Goal: Find specific page/section: Find specific page/section

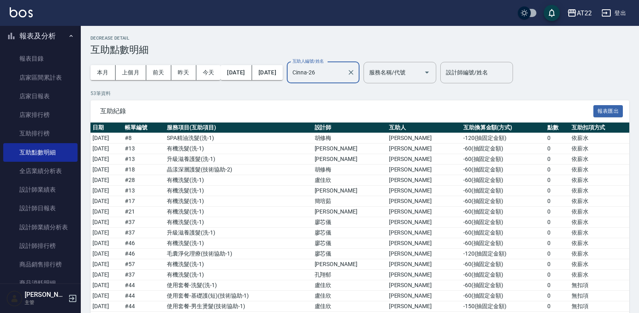
scroll to position [408, 0]
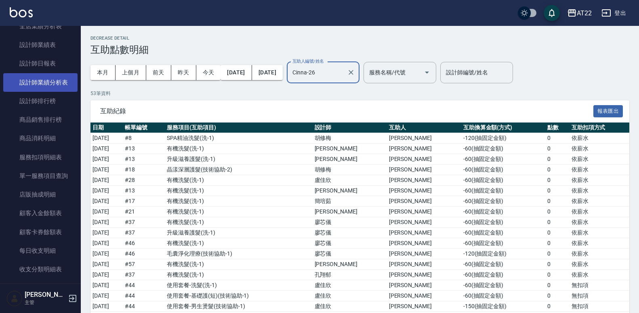
click at [48, 91] on link "設計師業績分析表" at bounding box center [40, 82] width 74 height 19
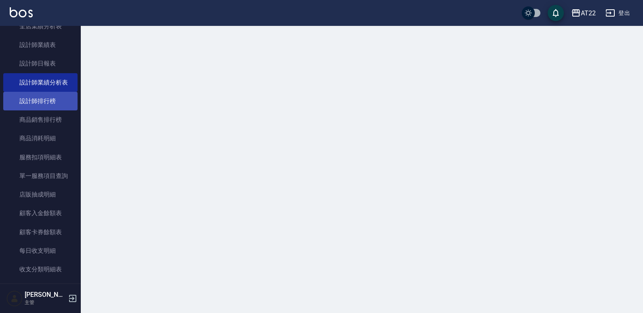
click at [46, 96] on link "設計師排行榜" at bounding box center [40, 101] width 74 height 19
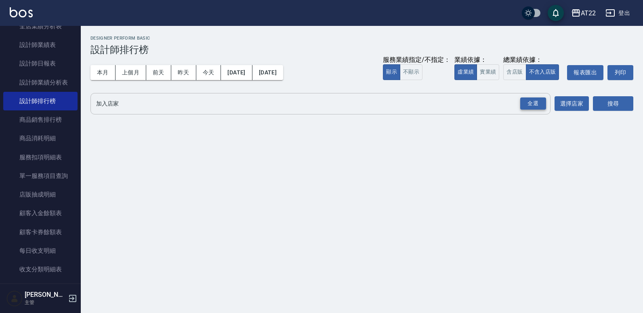
click at [540, 101] on div "全選" at bounding box center [533, 103] width 26 height 13
click at [623, 106] on button "搜尋" at bounding box center [613, 104] width 40 height 15
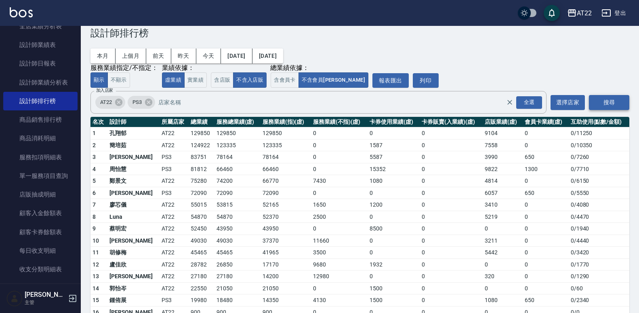
scroll to position [15, 0]
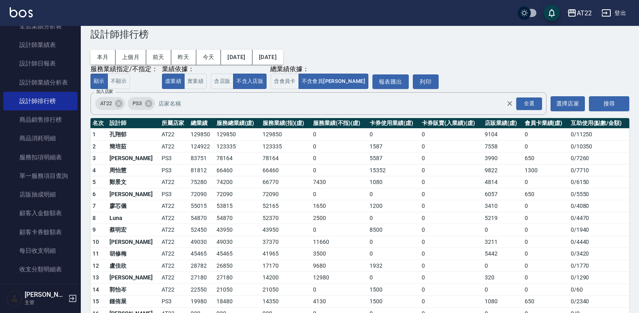
click at [189, 164] on td "81812" at bounding box center [202, 170] width 26 height 12
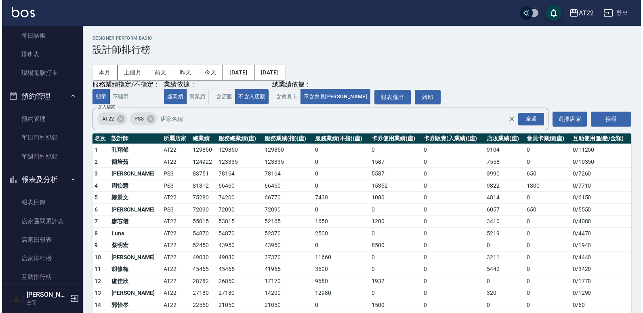
scroll to position [0, 0]
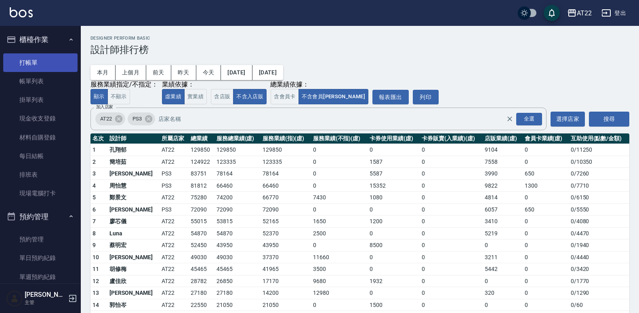
click at [42, 66] on link "打帳單" at bounding box center [40, 62] width 74 height 19
